Goal: Information Seeking & Learning: Learn about a topic

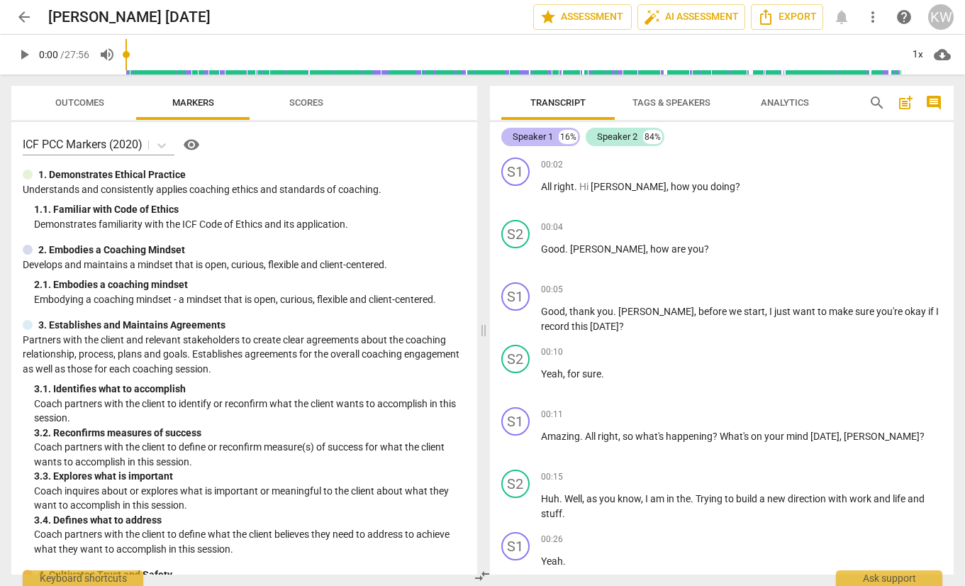
click at [535, 134] on div "Speaker 1" at bounding box center [533, 137] width 40 height 14
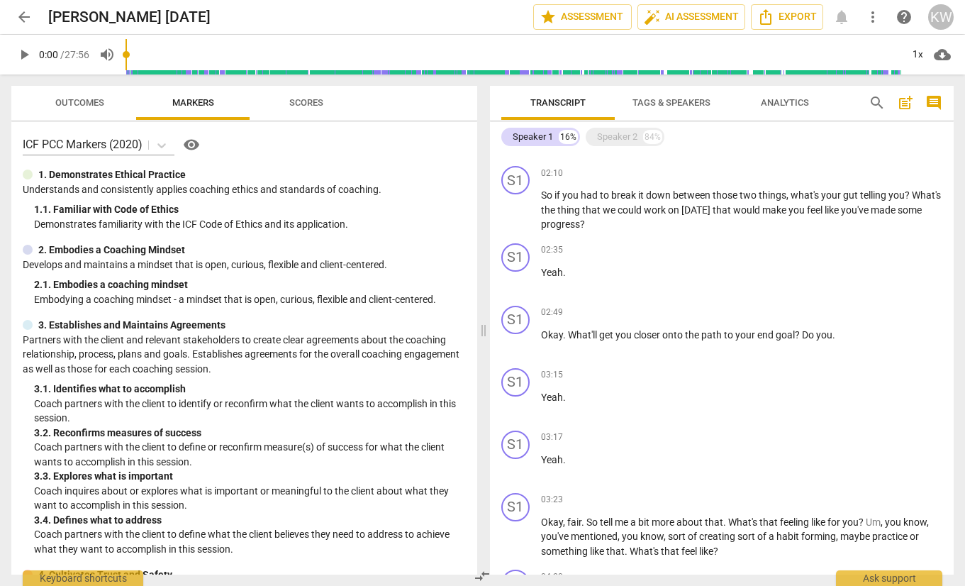
scroll to position [564, 0]
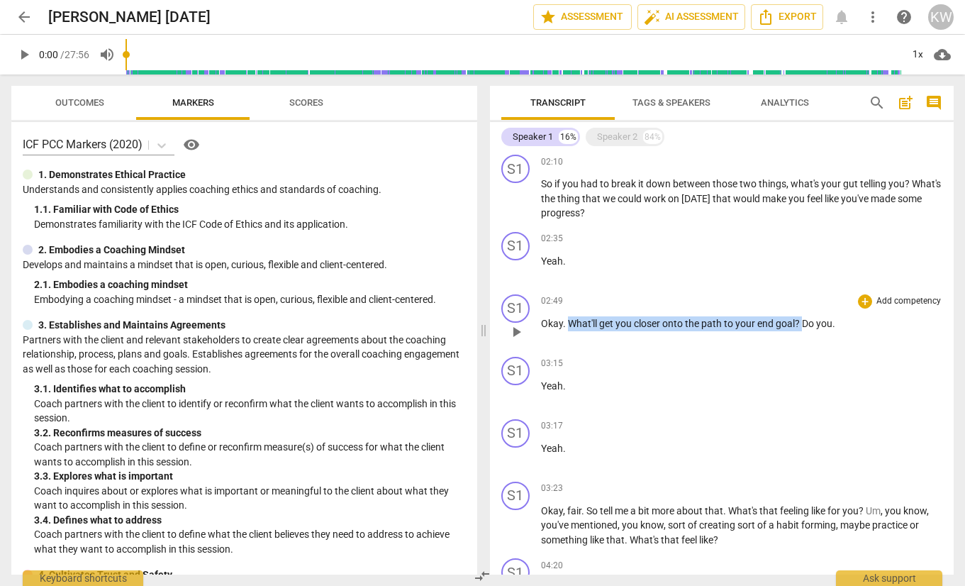
drag, startPoint x: 569, startPoint y: 324, endPoint x: 801, endPoint y: 330, distance: 232.6
click at [801, 330] on p "Okay . What'll get you closer onto the path to your end goal ? Do you ." at bounding box center [742, 323] width 402 height 15
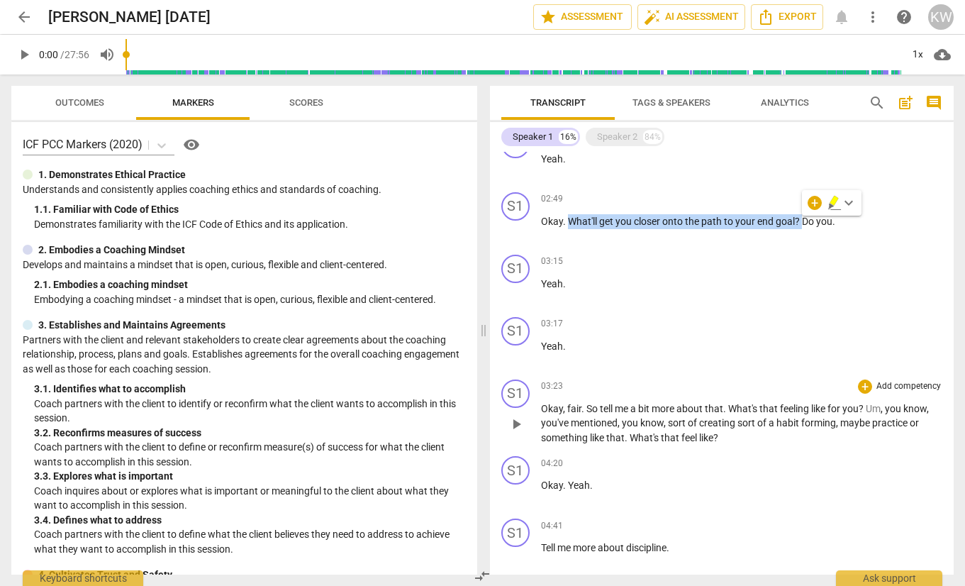
scroll to position [669, 0]
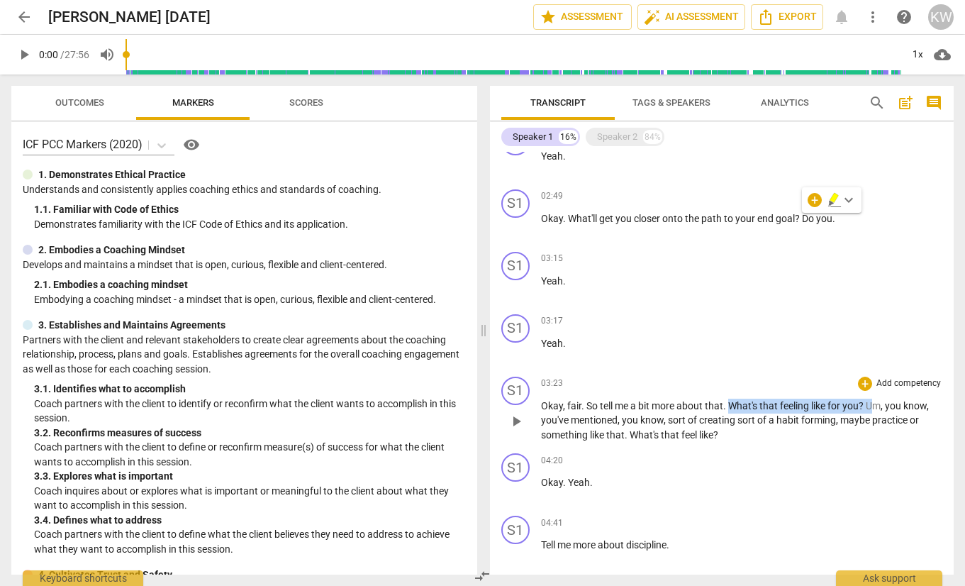
drag, startPoint x: 728, startPoint y: 406, endPoint x: 868, endPoint y: 408, distance: 139.7
click at [872, 406] on p "Okay , fair . So tell me a bit more about that . What's that feeling like for y…" at bounding box center [742, 420] width 402 height 44
drag, startPoint x: 635, startPoint y: 436, endPoint x: 715, endPoint y: 434, distance: 80.9
click at [716, 434] on p "Okay , fair . So tell me a bit more about that . What's that feeling like for y…" at bounding box center [742, 420] width 402 height 44
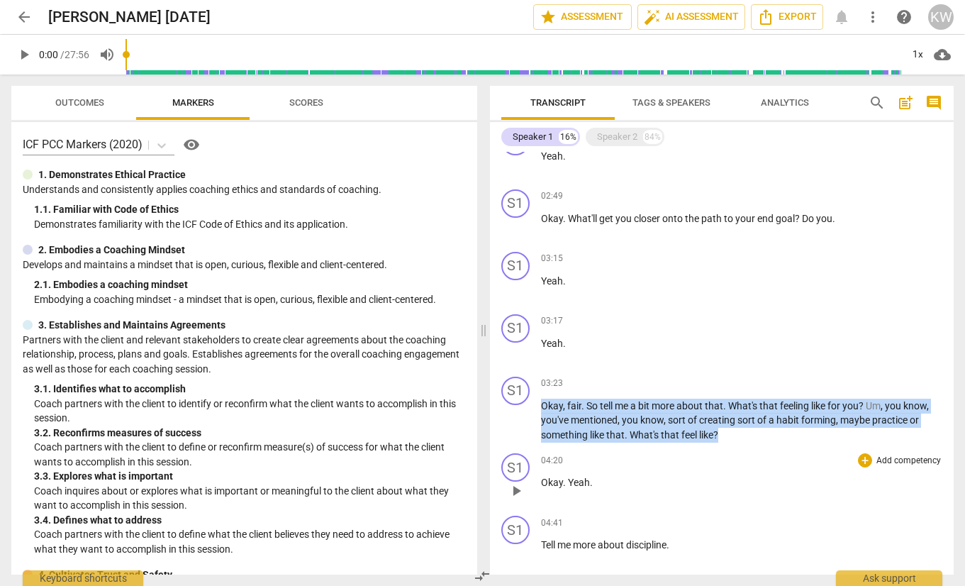
drag, startPoint x: 542, startPoint y: 405, endPoint x: 792, endPoint y: 453, distance: 254.2
click at [805, 465] on div "S1 play_arrow pause 00:02 + Add competency keyboard_arrow_right All right . Hi …" at bounding box center [722, 363] width 464 height 423
click at [835, 430] on p "Okay , fair . So tell me a bit more about that . What's that feeling like for y…" at bounding box center [742, 420] width 402 height 44
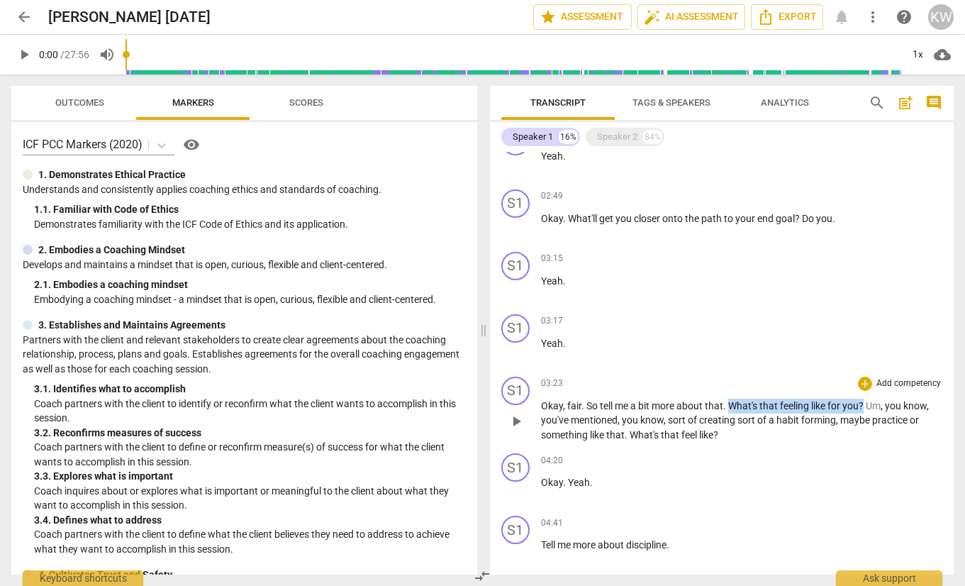
drag, startPoint x: 730, startPoint y: 406, endPoint x: 834, endPoint y: 414, distance: 104.5
click at [864, 402] on p "Okay , fair . So tell me a bit more about that . What's that feeling like for y…" at bounding box center [742, 420] width 402 height 44
drag, startPoint x: 632, startPoint y: 435, endPoint x: 704, endPoint y: 437, distance: 71.6
click at [704, 437] on p "Okay , fair . So tell me a bit more about that . What's that feeling like for y…" at bounding box center [742, 420] width 402 height 44
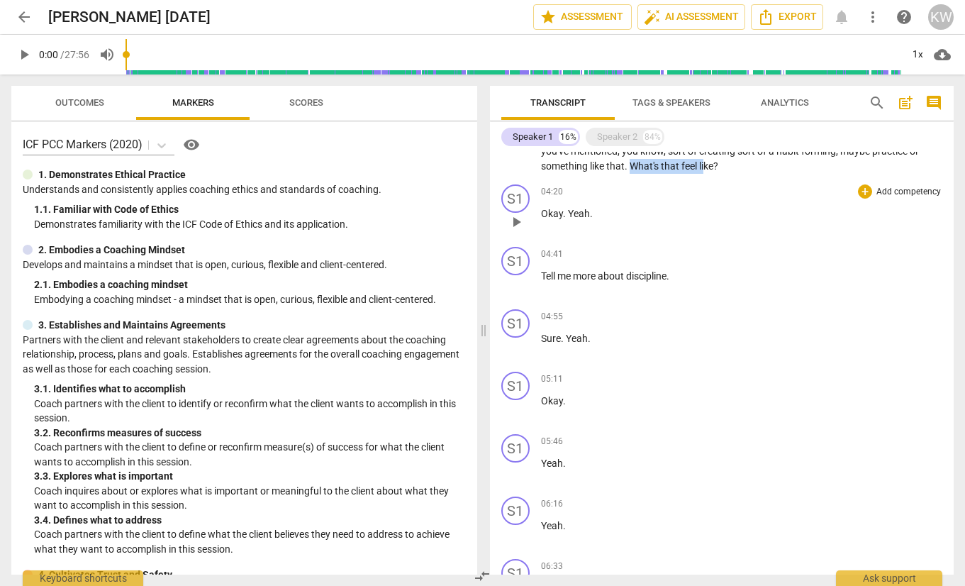
scroll to position [941, 0]
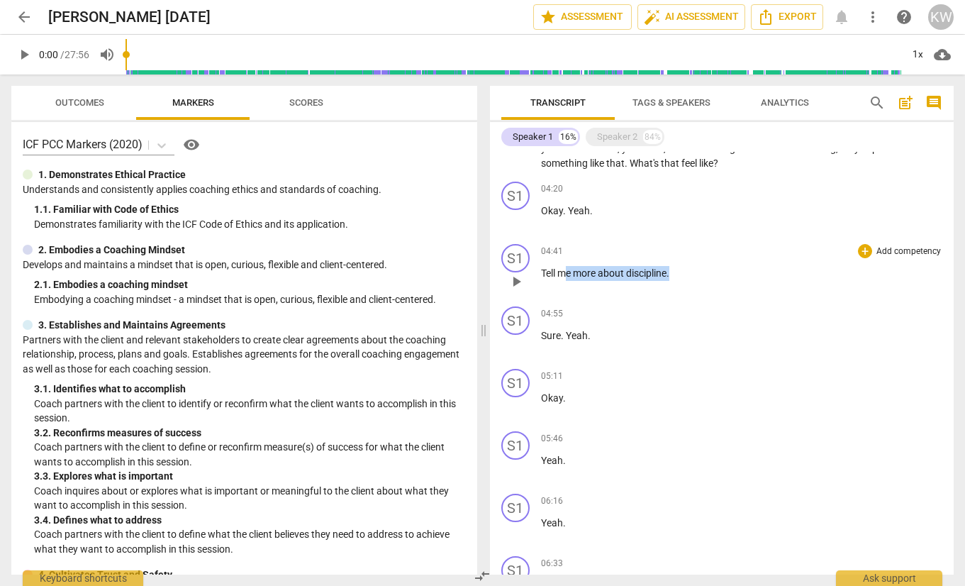
drag, startPoint x: 568, startPoint y: 272, endPoint x: 686, endPoint y: 274, distance: 117.7
click at [686, 274] on p "Tell me more about discipline ." at bounding box center [742, 273] width 402 height 15
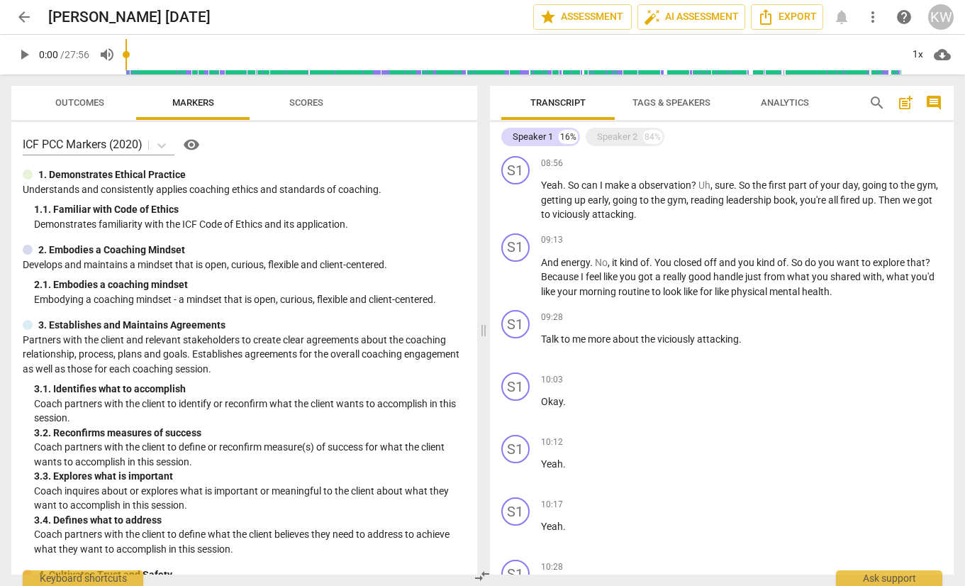
scroll to position [1713, 0]
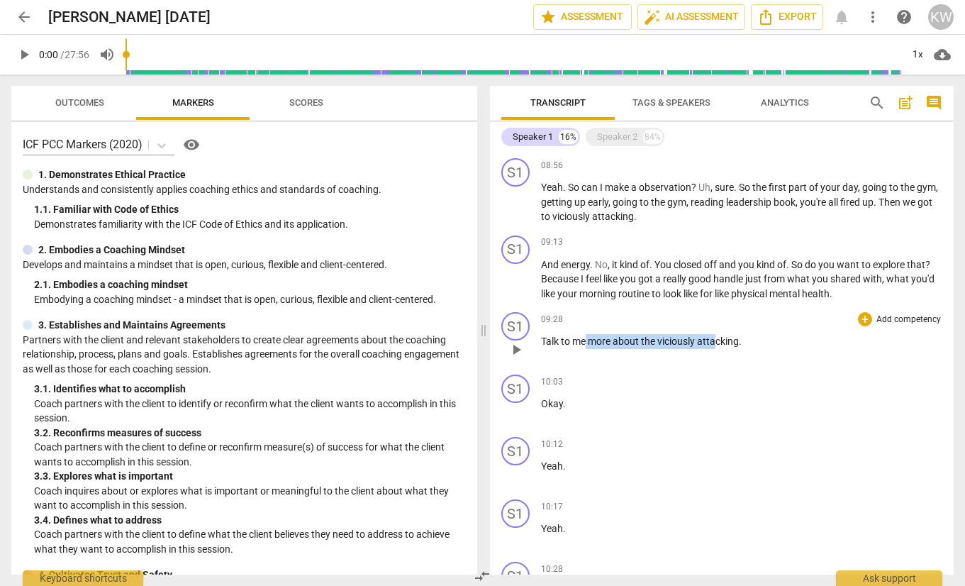
drag, startPoint x: 586, startPoint y: 343, endPoint x: 717, endPoint y: 341, distance: 131.2
click at [717, 341] on p "Talk to me more about the viciously attacking ." at bounding box center [742, 341] width 402 height 15
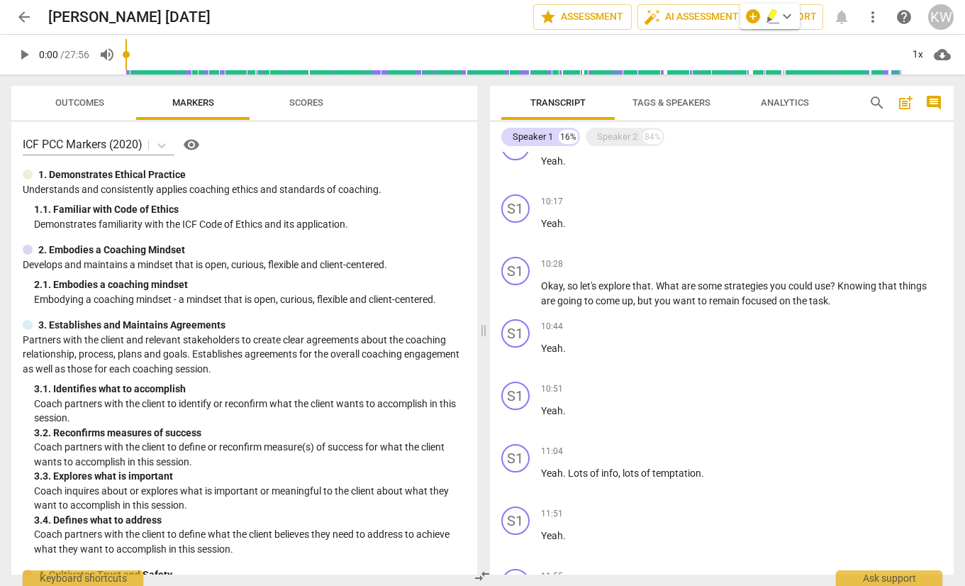
scroll to position [2020, 0]
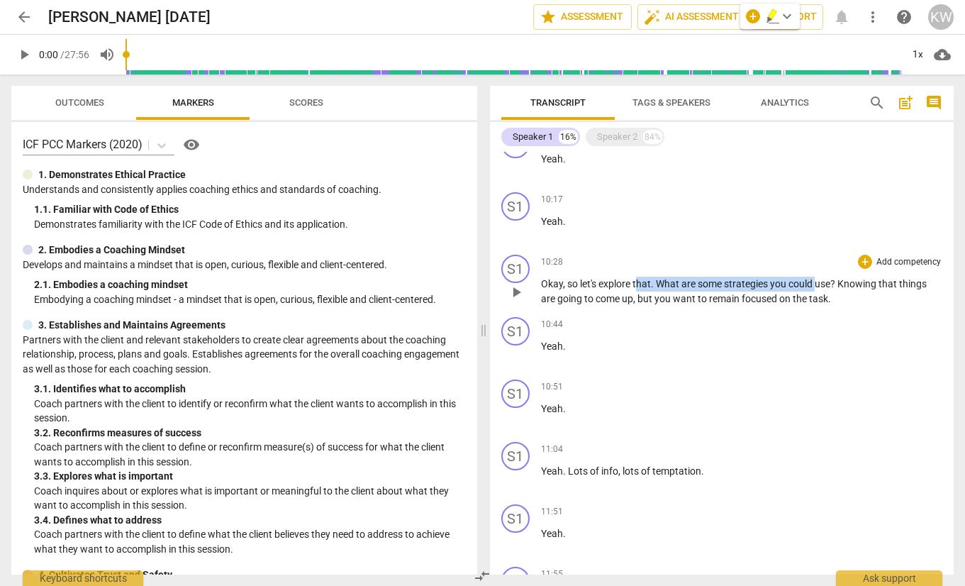
drag, startPoint x: 695, startPoint y: 280, endPoint x: 827, endPoint y: 302, distance: 133.7
click at [819, 283] on p "Okay , so let's explore that . What are some strategies you could use ? Knowing…" at bounding box center [742, 291] width 402 height 29
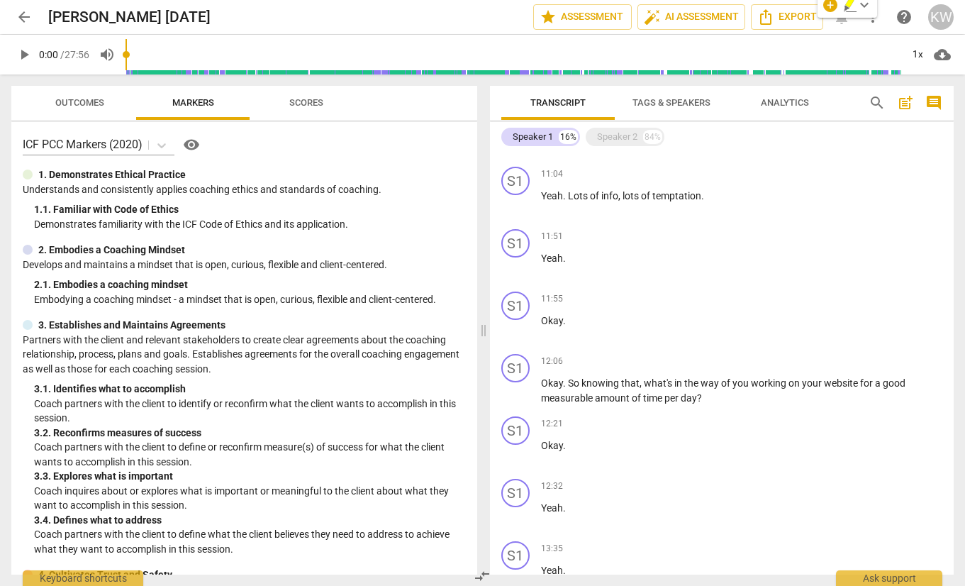
scroll to position [2296, 0]
drag, startPoint x: 571, startPoint y: 199, endPoint x: 707, endPoint y: 262, distance: 150.3
click at [707, 205] on div "11:04 + Add competency keyboard_arrow_right Yeah . Lots of info , lots of tempt…" at bounding box center [742, 191] width 402 height 51
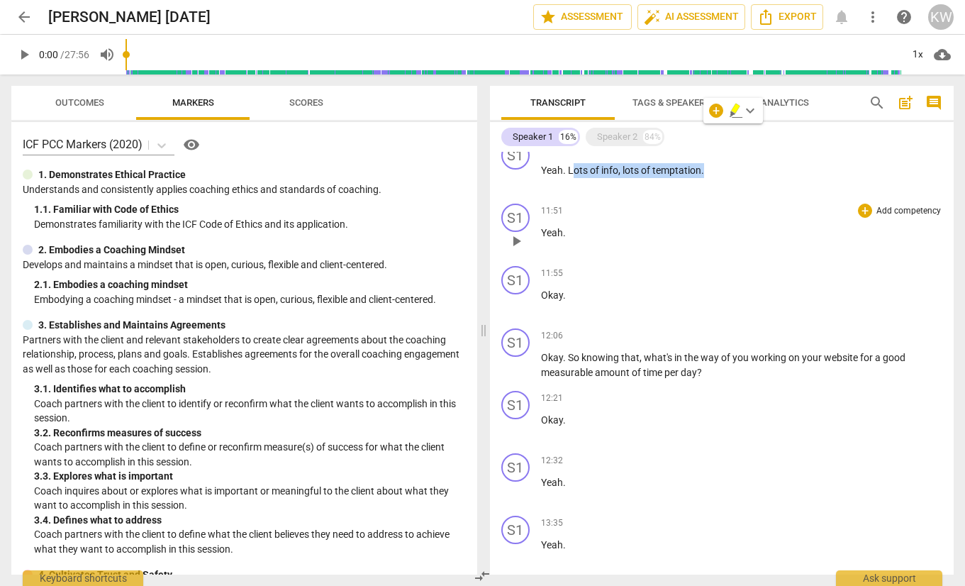
scroll to position [2388, 0]
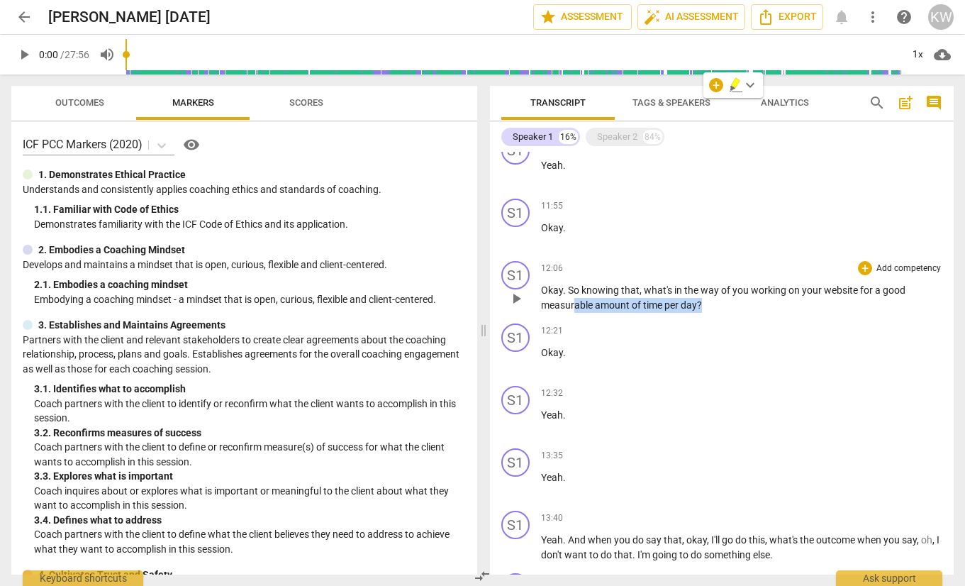
drag, startPoint x: 685, startPoint y: 305, endPoint x: 713, endPoint y: 306, distance: 28.4
click at [713, 306] on p "Okay . So knowing that , what's in the way of you working on your website for a…" at bounding box center [742, 297] width 402 height 29
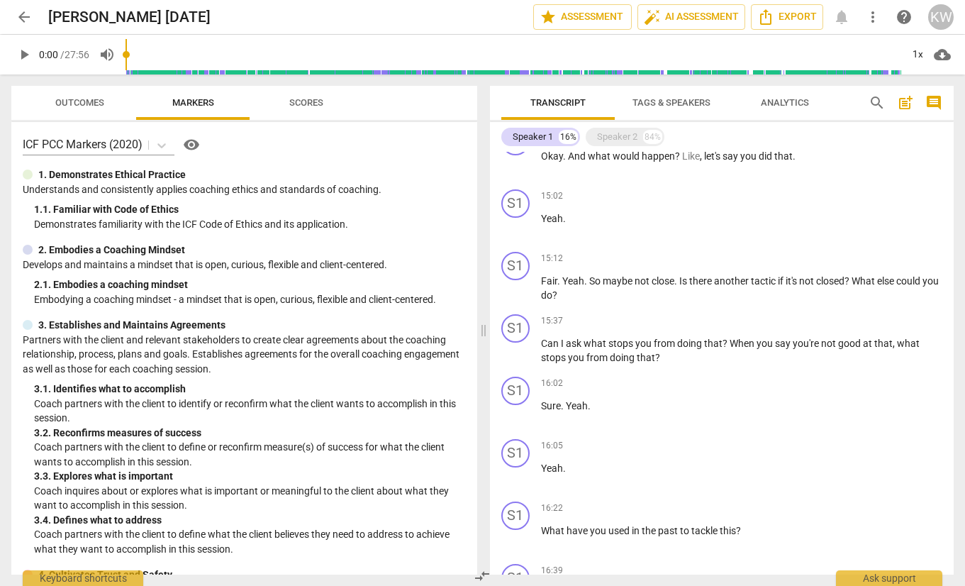
scroll to position [3100, 0]
drag, startPoint x: 682, startPoint y: 279, endPoint x: 830, endPoint y: 286, distance: 148.3
click at [847, 275] on p "Fair . Yeah . So maybe not close . Is there another tactic if it's not closed ?…" at bounding box center [742, 286] width 402 height 29
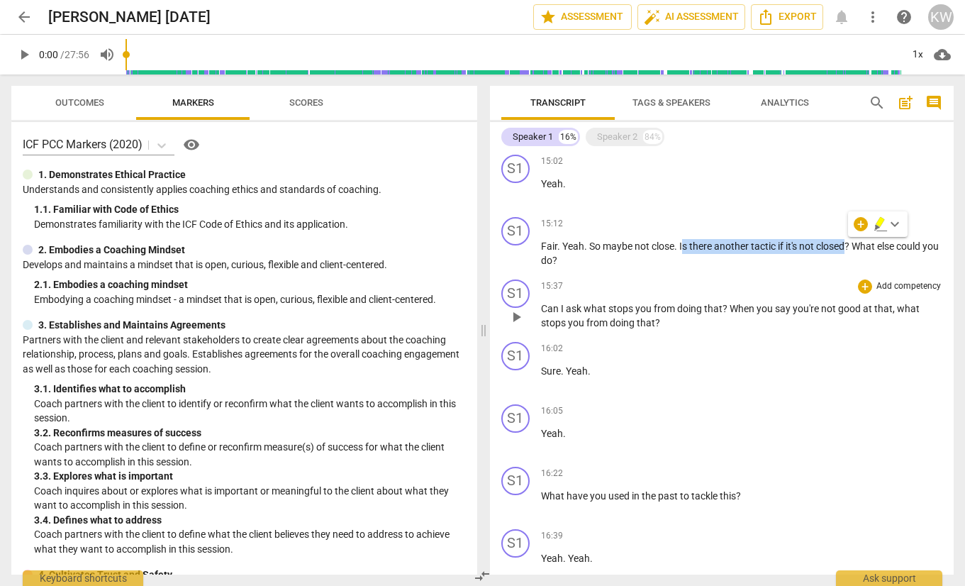
scroll to position [3137, 0]
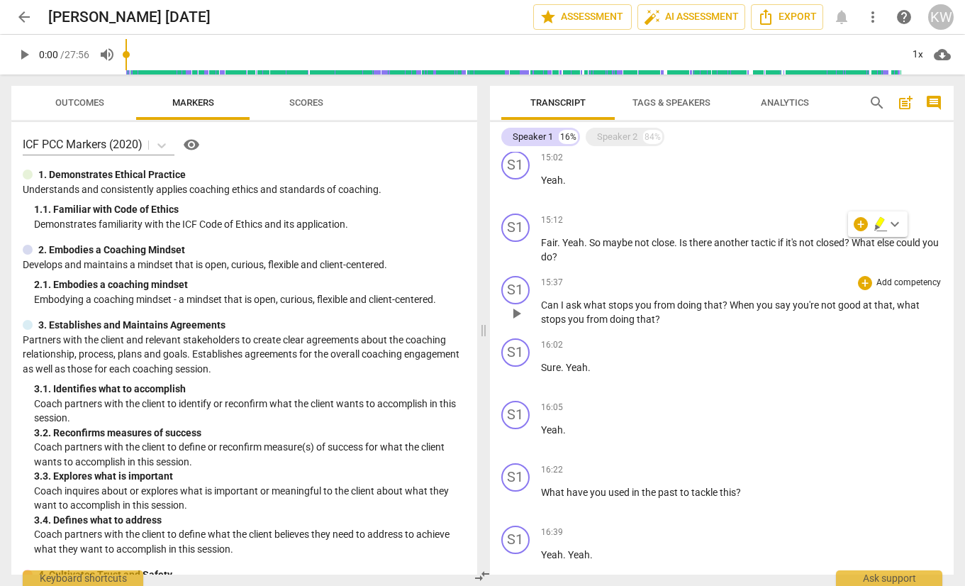
click at [736, 291] on div "15:37 + Add competency keyboard_arrow_right Can I ask what stops you from doing…" at bounding box center [742, 301] width 402 height 51
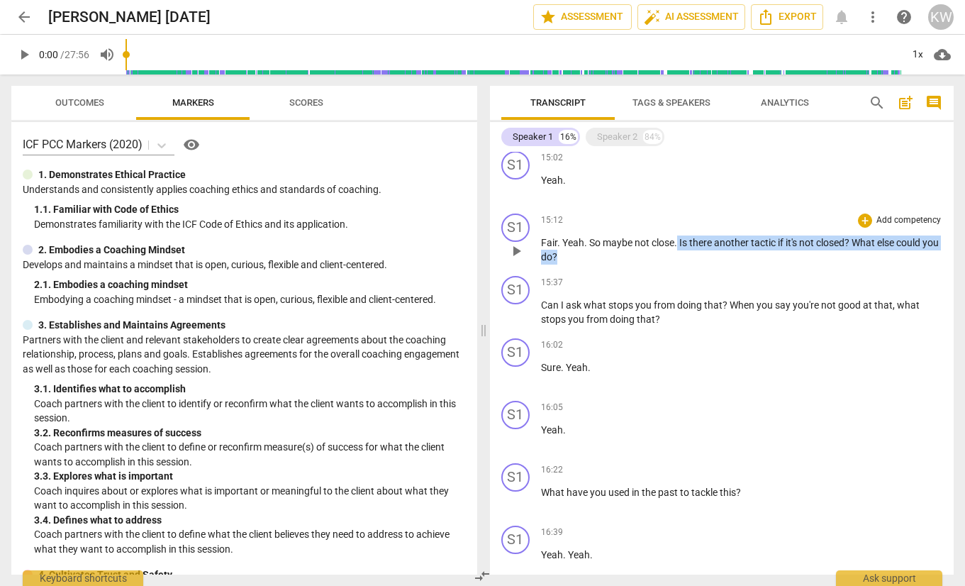
drag, startPoint x: 678, startPoint y: 244, endPoint x: 745, endPoint y: 256, distance: 68.4
click at [745, 256] on p "Fair . Yeah . So maybe not close . Is there another tactic if it's not closed ?…" at bounding box center [742, 249] width 402 height 29
drag, startPoint x: 679, startPoint y: 242, endPoint x: 828, endPoint y: 248, distance: 149.0
click at [846, 241] on p "Fair . Yeah . So maybe not close . Is there another tactic if it's not closed ?…" at bounding box center [742, 249] width 402 height 29
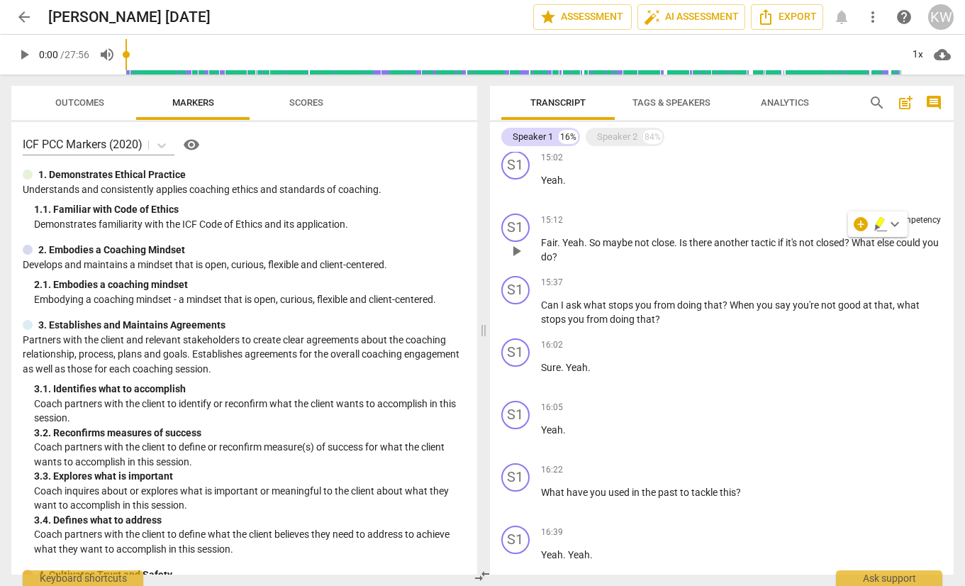
click at [757, 257] on p "Fair . Yeah . So maybe not close . Is there another tactic if it's not closed ?…" at bounding box center [742, 249] width 402 height 29
drag, startPoint x: 680, startPoint y: 245, endPoint x: 847, endPoint y: 252, distance: 166.8
click at [853, 247] on p "Fair . Yeah . So maybe not close . Is there another tactic if it's not closed ?…" at bounding box center [742, 249] width 402 height 29
click at [944, 260] on div "S1 play_arrow pause 15:12 + Add competency keyboard_arrow_right Fair . Yeah . S…" at bounding box center [722, 239] width 464 height 62
drag, startPoint x: 854, startPoint y: 242, endPoint x: 871, endPoint y: 268, distance: 30.3
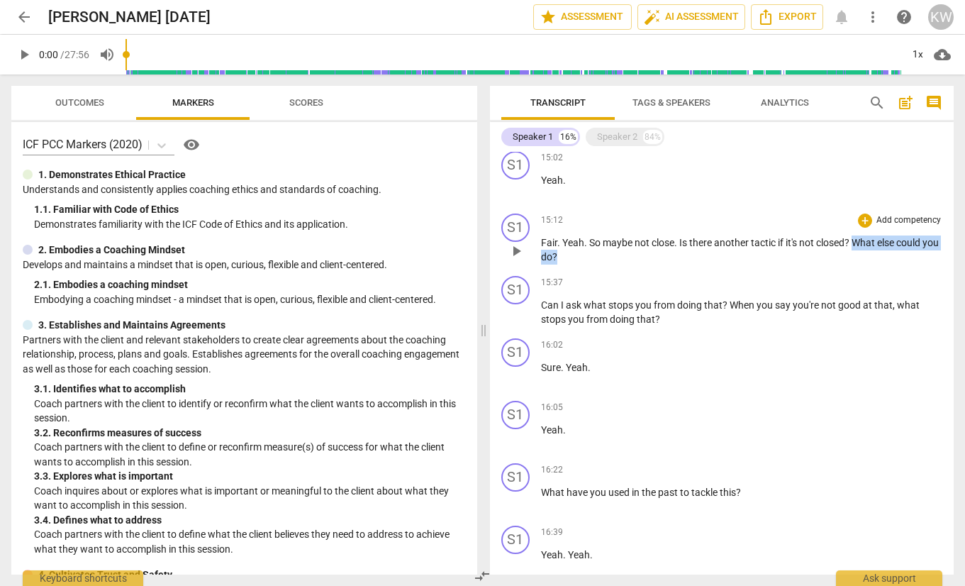
click at [871, 268] on div "S1 play_arrow pause 15:12 + Add competency keyboard_arrow_right Fair . Yeah . S…" at bounding box center [722, 239] width 464 height 62
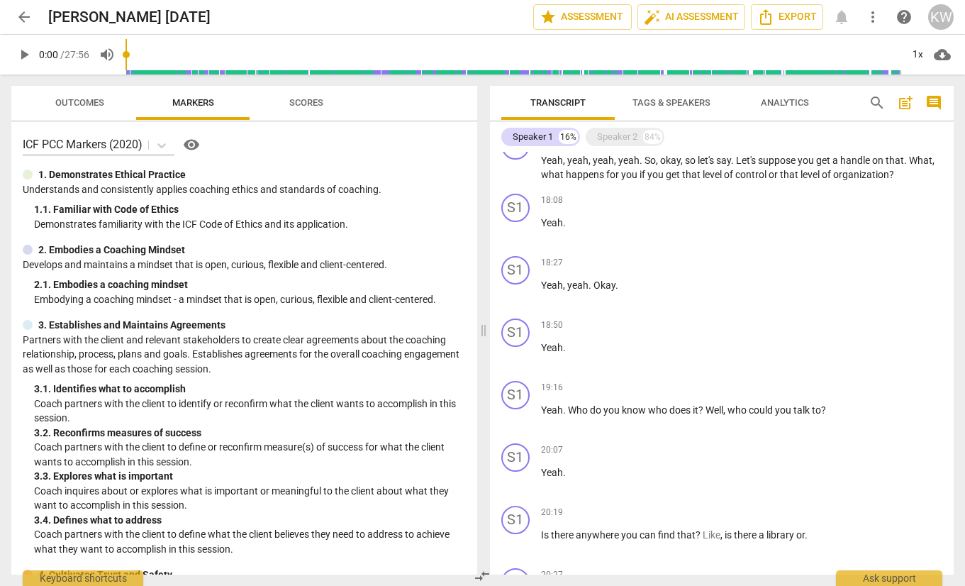
scroll to position [3966, 0]
